Goal: Task Accomplishment & Management: Manage account settings

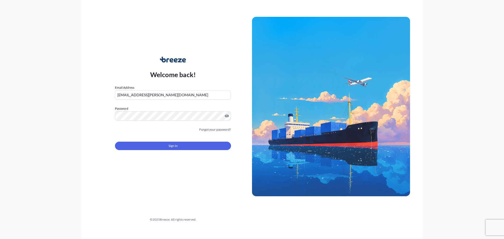
click at [182, 94] on input "[EMAIL_ADDRESS][PERSON_NAME][DOMAIN_NAME]" at bounding box center [173, 94] width 116 height 9
click at [108, 30] on div "Welcome back! Email Address [EMAIL_ADDRESS][PERSON_NAME][DOMAIN_NAME] Password …" at bounding box center [251, 119] width 341 height 239
click at [181, 96] on input "[EMAIL_ADDRESS][PERSON_NAME][DOMAIN_NAME]" at bounding box center [173, 94] width 116 height 9
drag, startPoint x: 177, startPoint y: 95, endPoint x: 117, endPoint y: 95, distance: 59.9
click at [117, 95] on input "[EMAIL_ADDRESS][PERSON_NAME][DOMAIN_NAME]" at bounding box center [173, 94] width 116 height 9
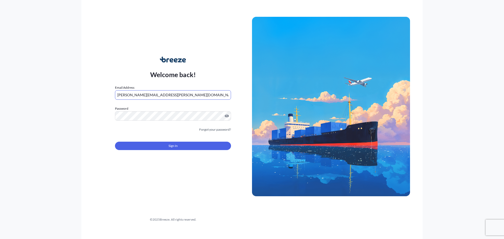
type input "[PERSON_NAME][EMAIL_ADDRESS][PERSON_NAME][DOMAIN_NAME]"
click at [189, 147] on button "Sign In" at bounding box center [173, 146] width 116 height 8
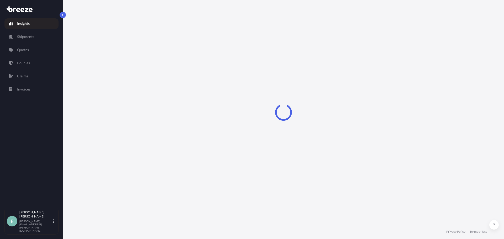
select select "2025"
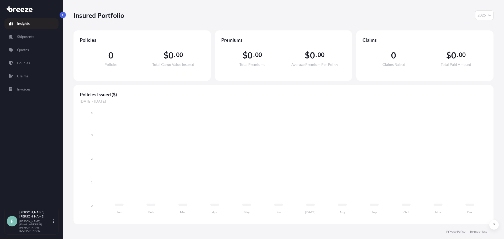
click at [310, 5] on div "Insured Portfolio 2025 2025 2024 2023 2022" at bounding box center [284, 15] width 420 height 30
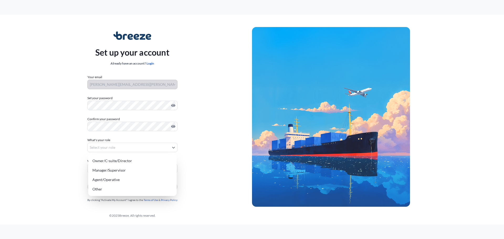
click at [117, 148] on body "Set up your account Already have an account? Login Your email evelyn.martinez@b…" at bounding box center [252, 119] width 504 height 239
click at [119, 173] on div "Manager/Supervisor" at bounding box center [132, 170] width 84 height 9
select select "manager/supervisor"
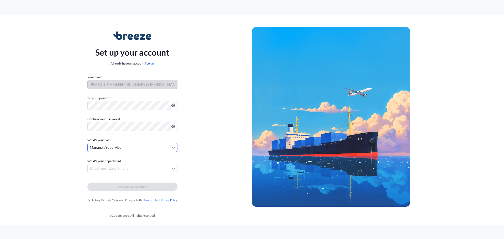
click at [155, 168] on body "Set up your account Already have an account? Login Your email evelyn.martinez@b…" at bounding box center [252, 119] width 504 height 239
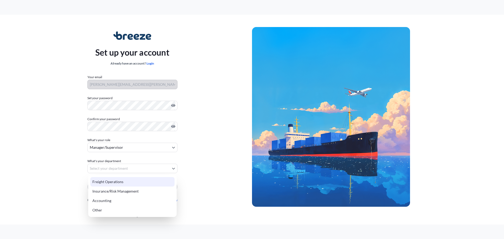
click at [147, 179] on div "Freight Operations" at bounding box center [132, 181] width 84 height 9
select select "freight operations"
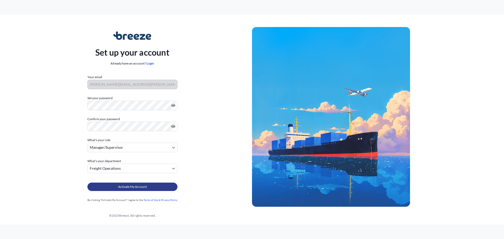
click at [141, 186] on span "Activate My Account" at bounding box center [132, 186] width 29 height 5
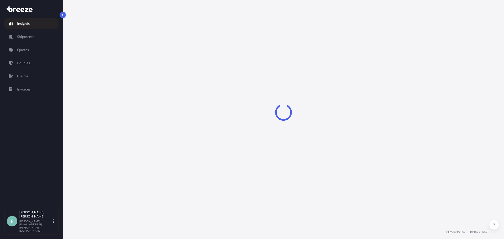
select select "2025"
